Goal: Task Accomplishment & Management: Manage account settings

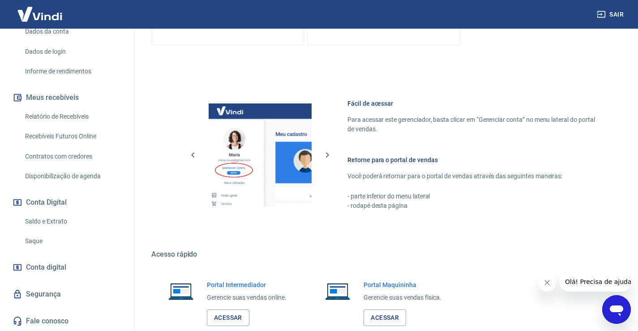
scroll to position [385, 0]
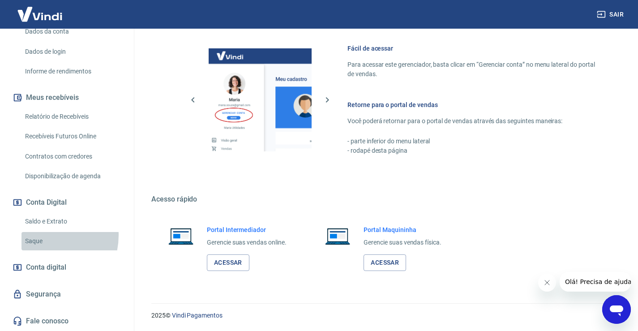
click at [41, 235] on link "Saque" at bounding box center [72, 241] width 102 height 18
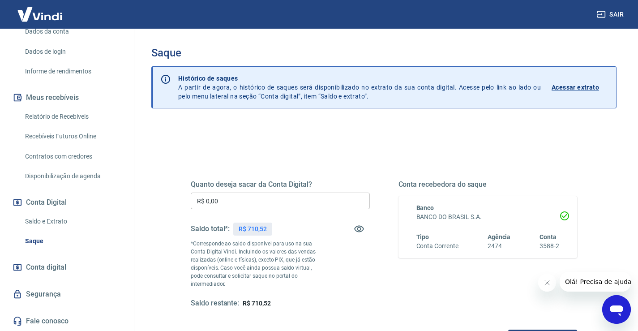
click at [269, 207] on input "R$ 0,00" at bounding box center [280, 201] width 179 height 17
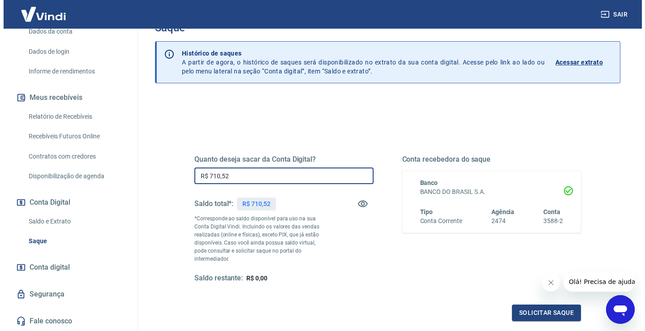
scroll to position [45, 0]
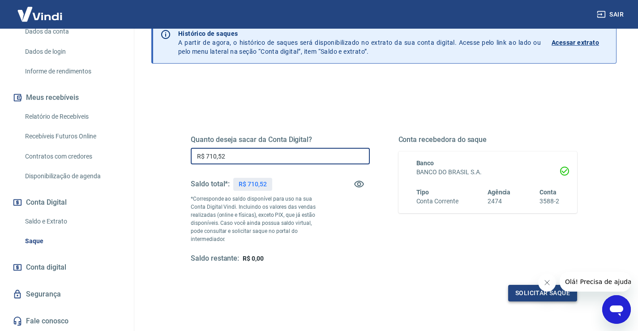
type input "R$ 710,52"
click at [523, 285] on button "Solicitar saque" at bounding box center [542, 293] width 69 height 17
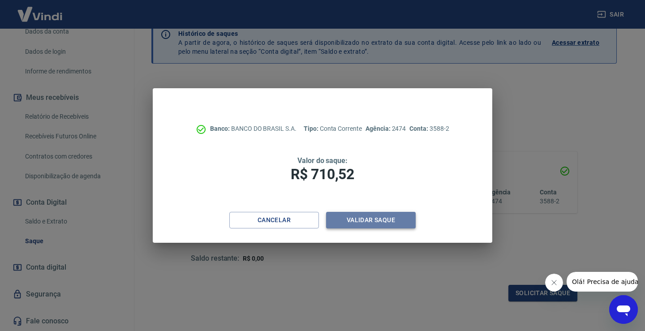
click at [362, 217] on button "Validar saque" at bounding box center [371, 220] width 90 height 17
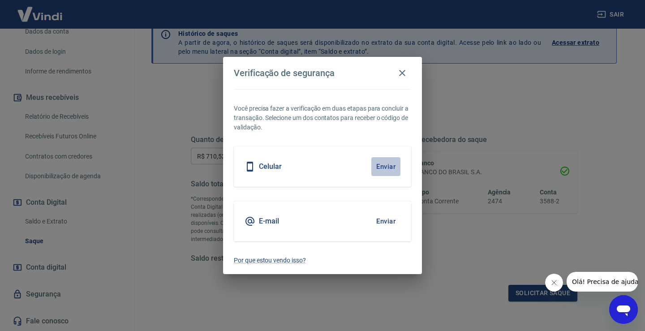
click at [388, 165] on button "Enviar" at bounding box center [385, 166] width 29 height 19
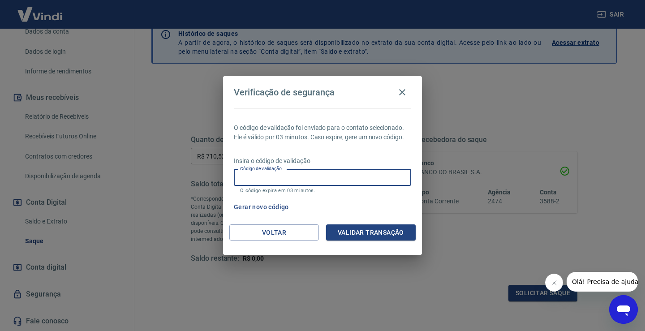
click at [341, 172] on input "Código de validação" at bounding box center [322, 177] width 177 height 17
type input "757304"
click at [394, 235] on button "Validar transação" at bounding box center [371, 232] width 90 height 17
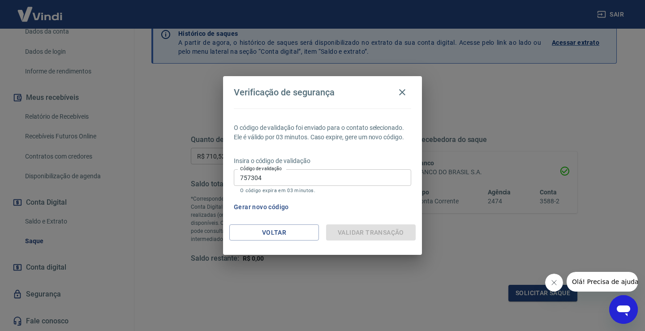
click at [394, 235] on div "Validar transação" at bounding box center [371, 232] width 90 height 17
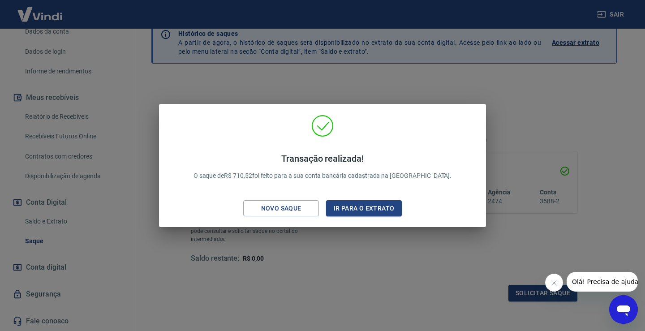
click at [439, 273] on div "Transação realizada! O saque de R$ 710,52 foi feito para a sua conta bancária c…" at bounding box center [322, 165] width 645 height 331
